Goal: Information Seeking & Learning: Learn about a topic

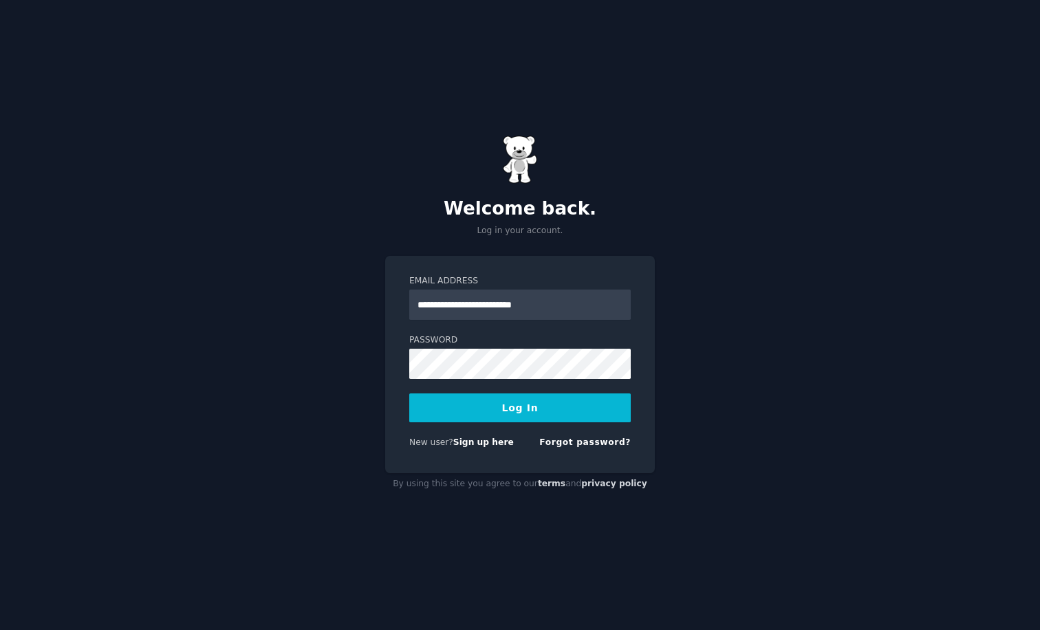
type input "**********"
click at [520, 407] on button "Log In" at bounding box center [520, 408] width 222 height 29
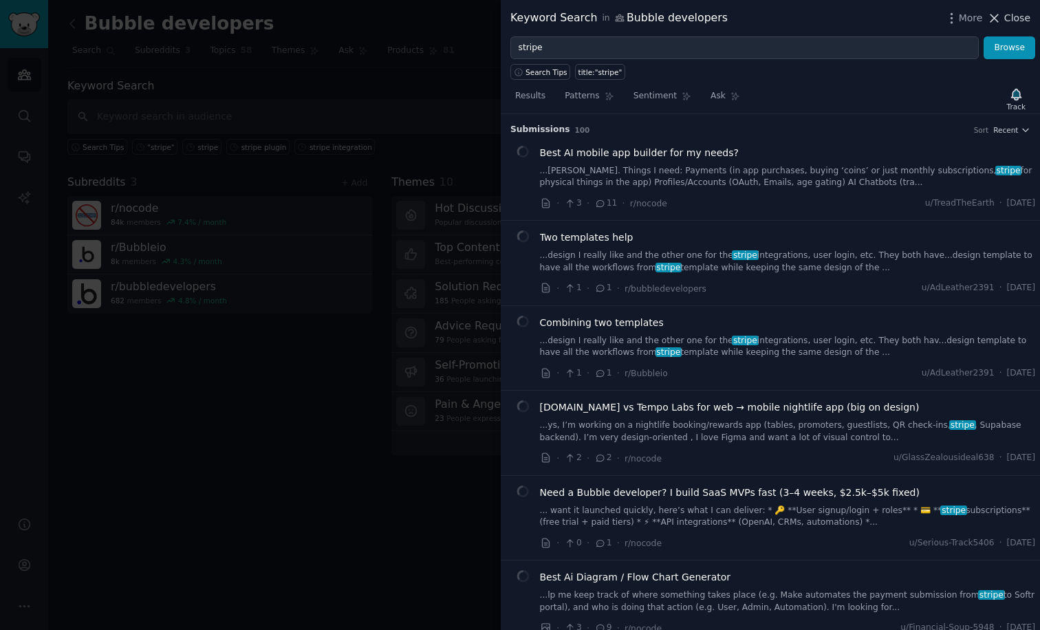
click at [1013, 12] on span "Close" at bounding box center [1018, 18] width 26 height 14
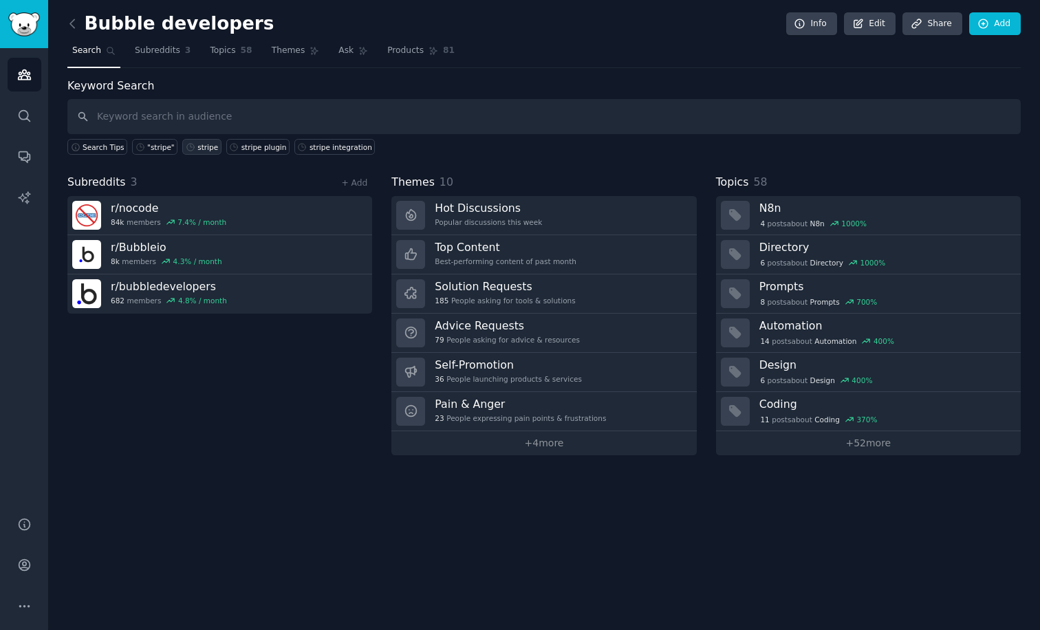
click at [206, 151] on div "stripe" at bounding box center [207, 147] width 21 height 10
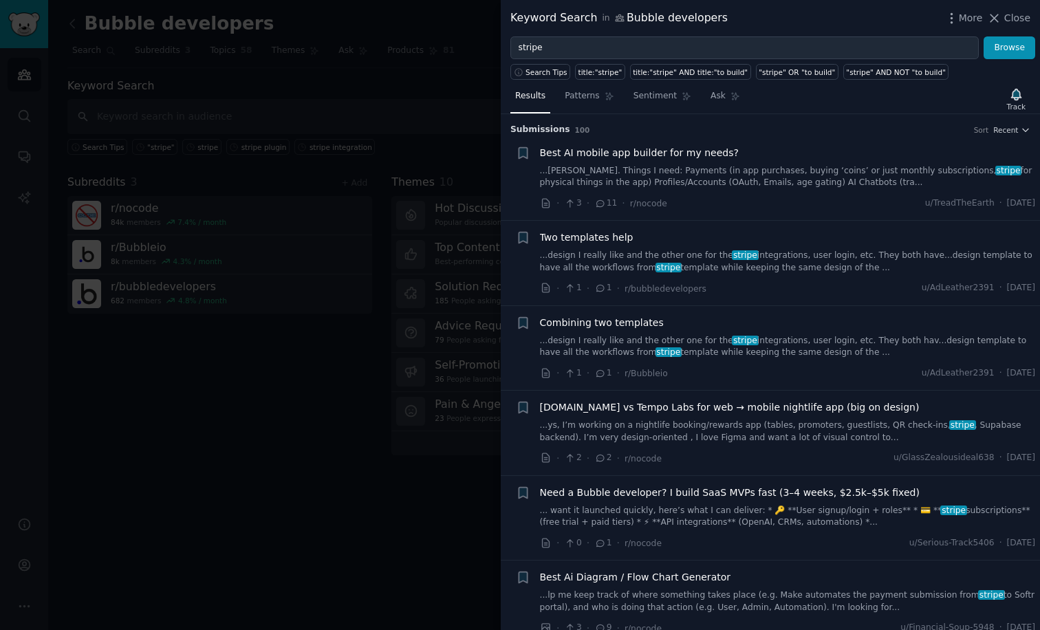
click at [668, 253] on link "...design I really like and the other one for the stripe integrations, user log…" at bounding box center [788, 262] width 496 height 24
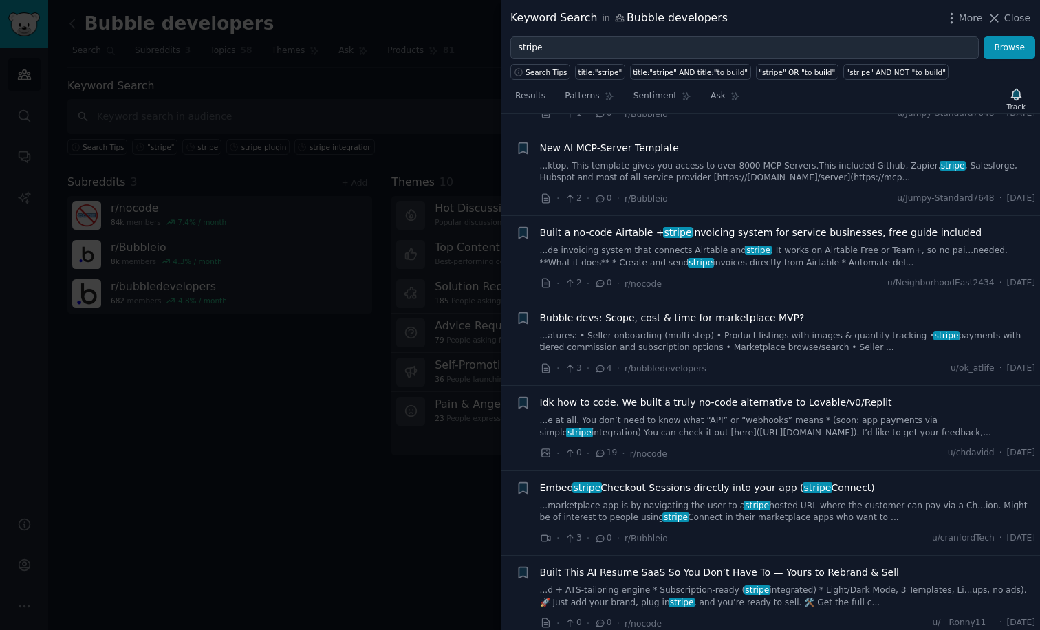
scroll to position [1152, 0]
